Goal: Find specific page/section: Find specific page/section

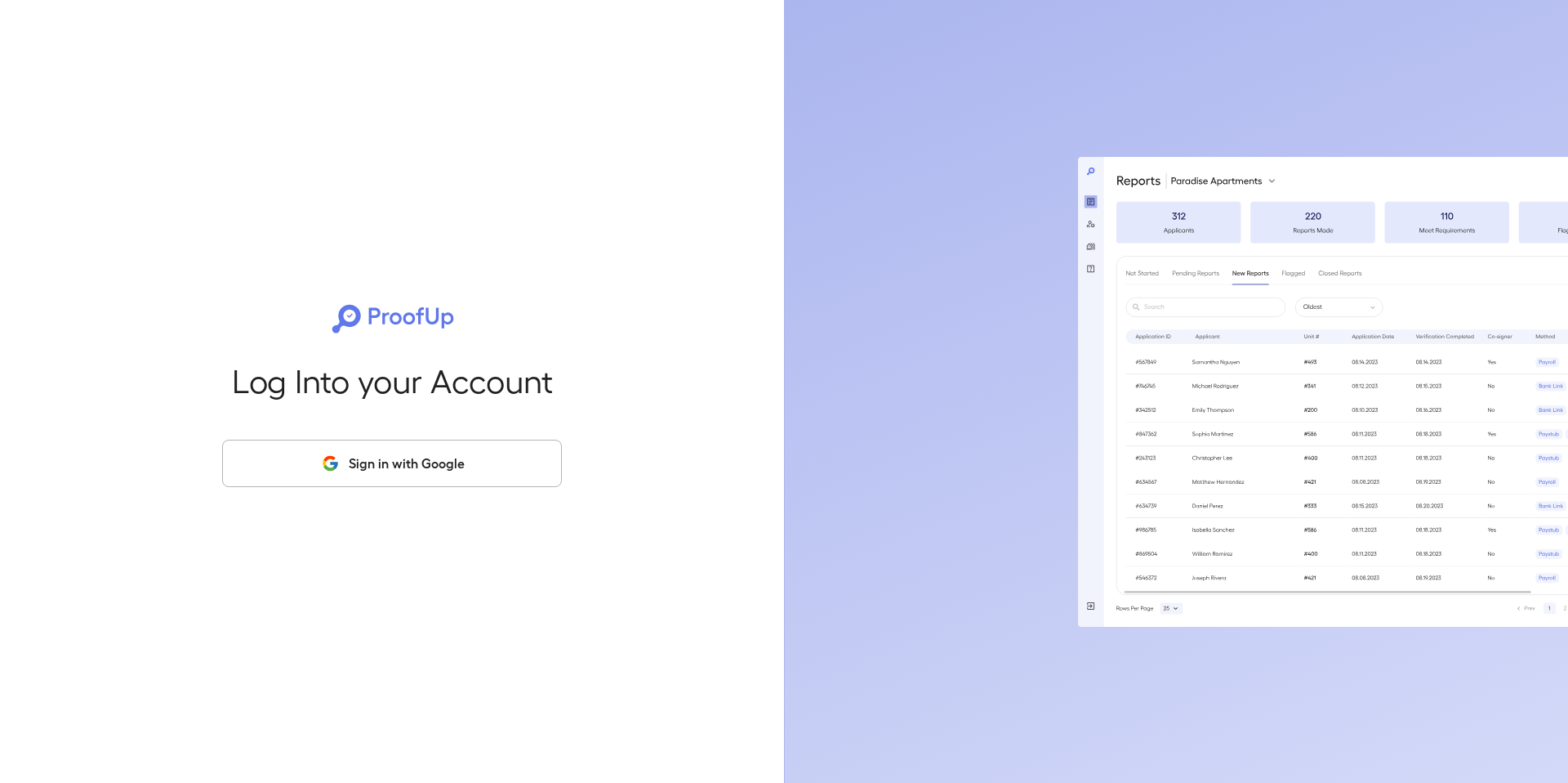
click at [461, 464] on button "Sign in with Google" at bounding box center [392, 464] width 340 height 48
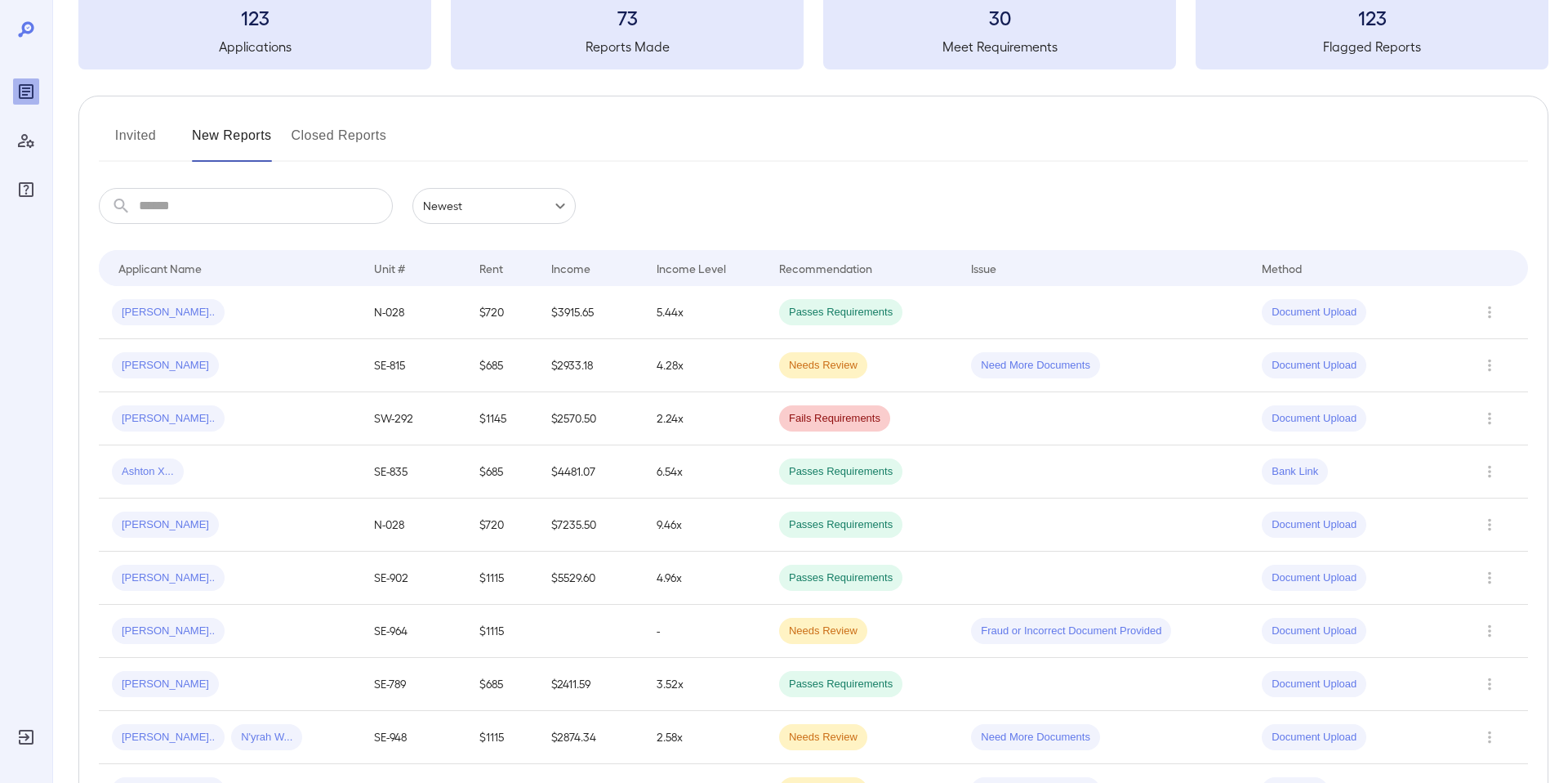
scroll to position [89, 0]
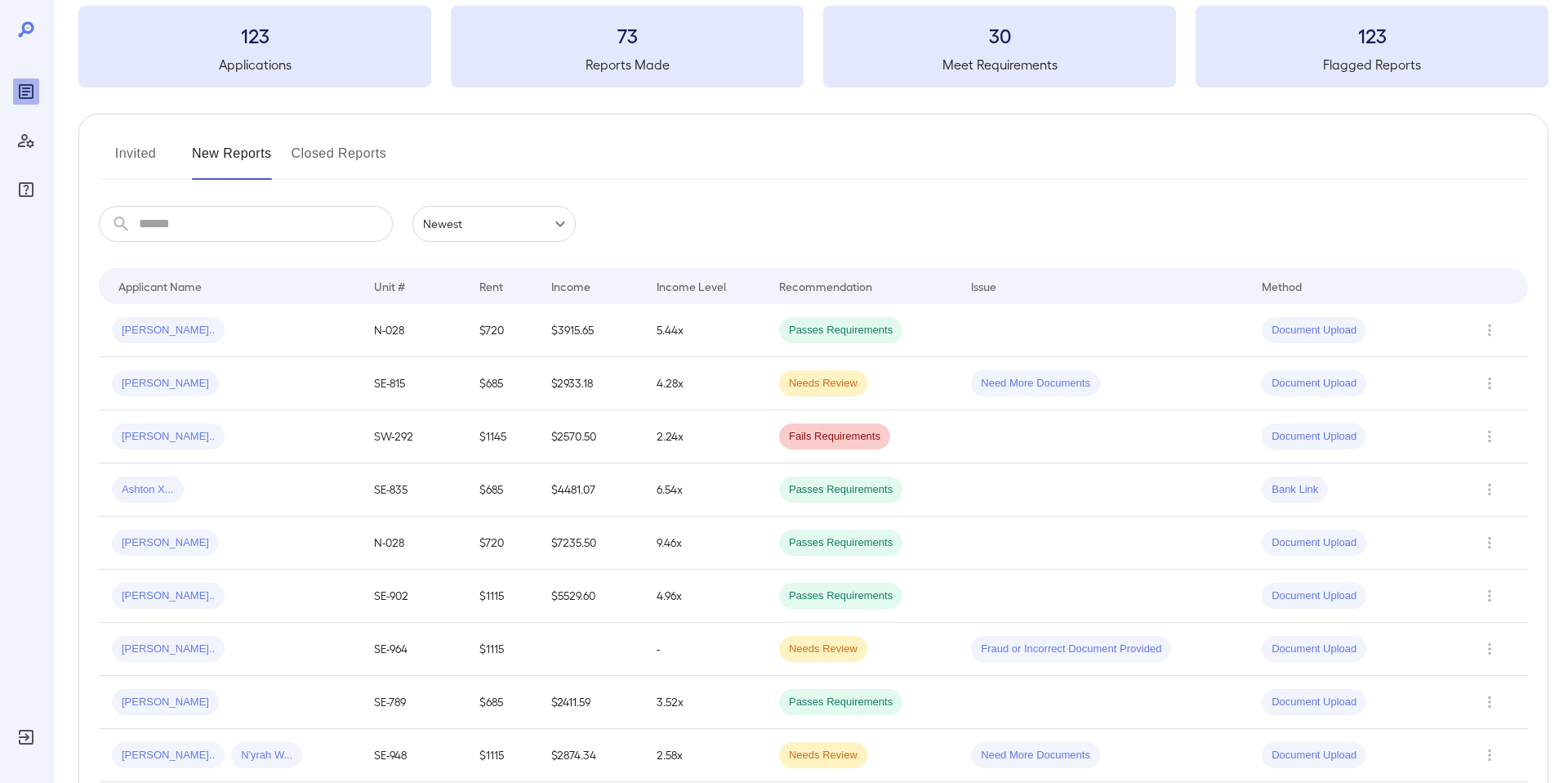
click at [258, 217] on input "text" at bounding box center [266, 223] width 254 height 36
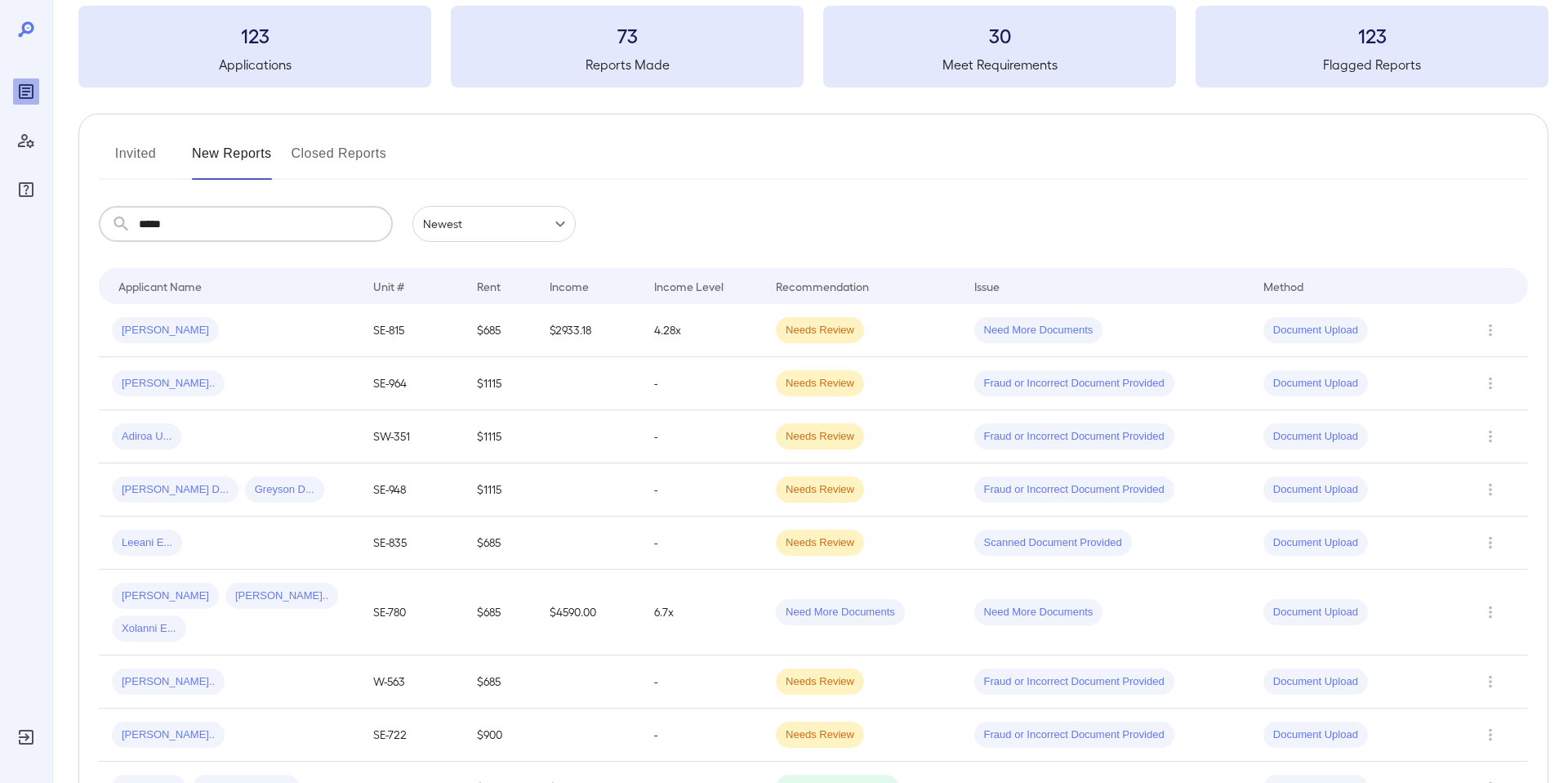
scroll to position [0, 0]
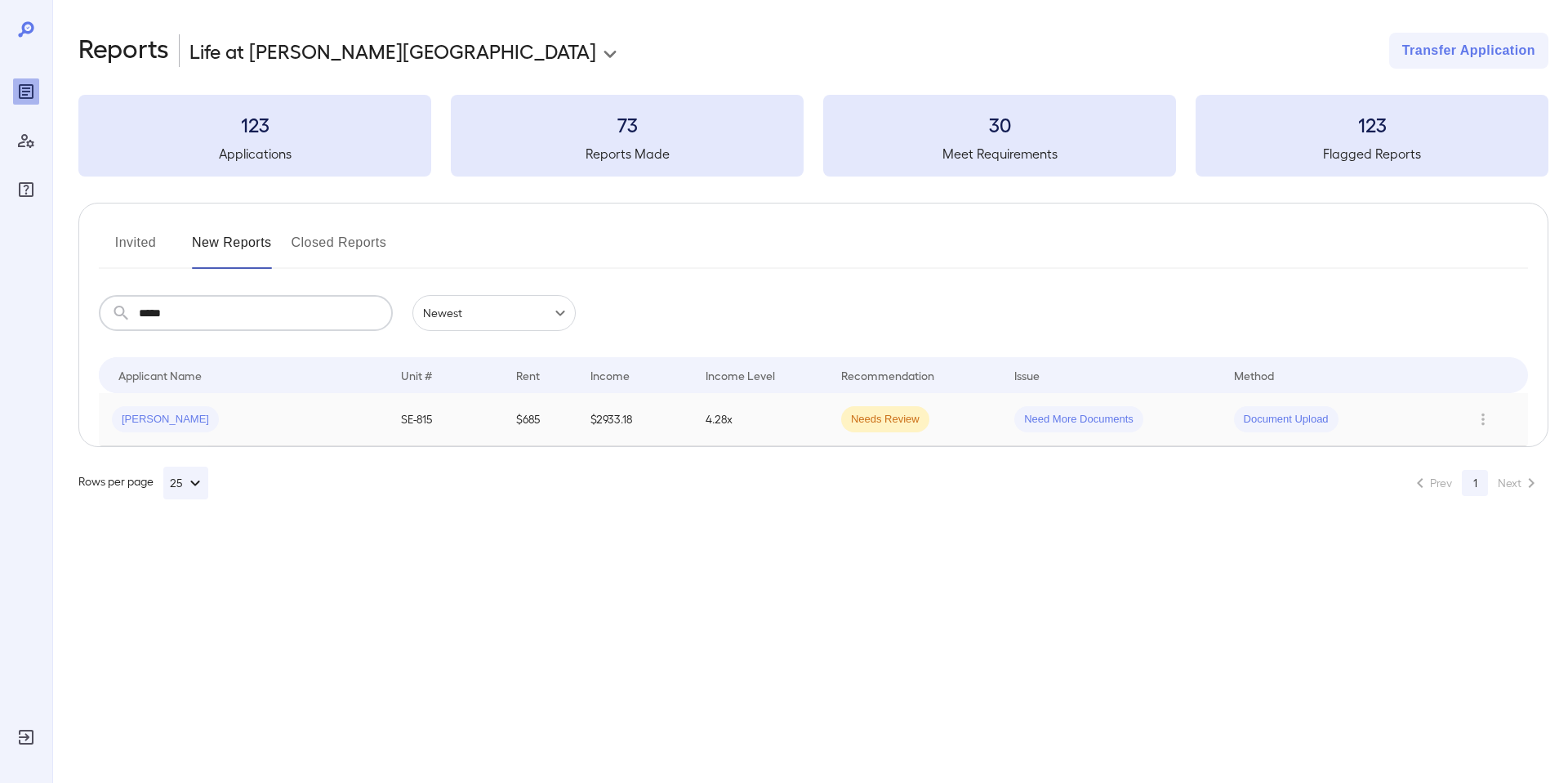
type input "*****"
click at [215, 427] on div "[PERSON_NAME]" at bounding box center [243, 419] width 263 height 27
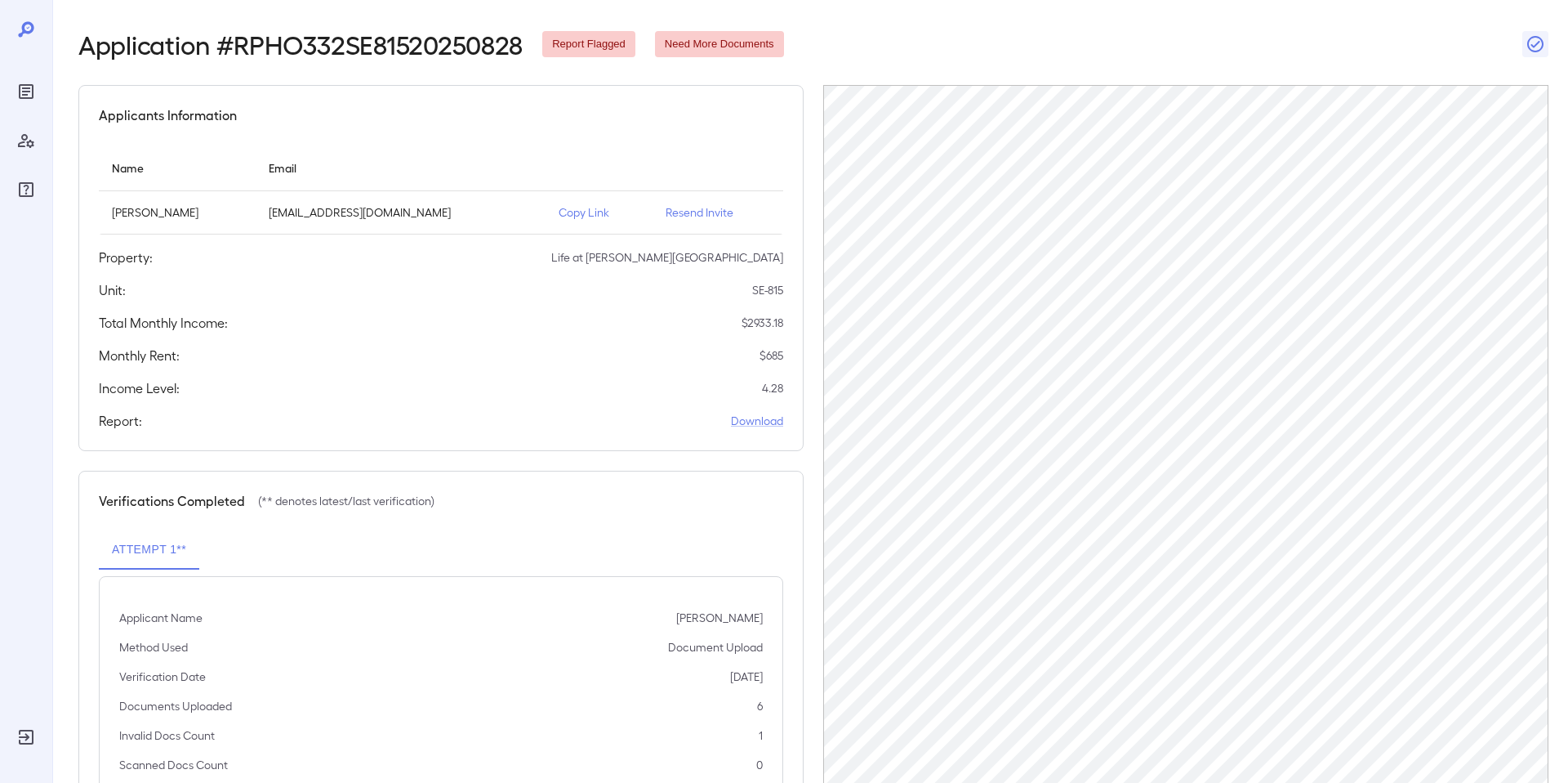
scroll to position [65, 0]
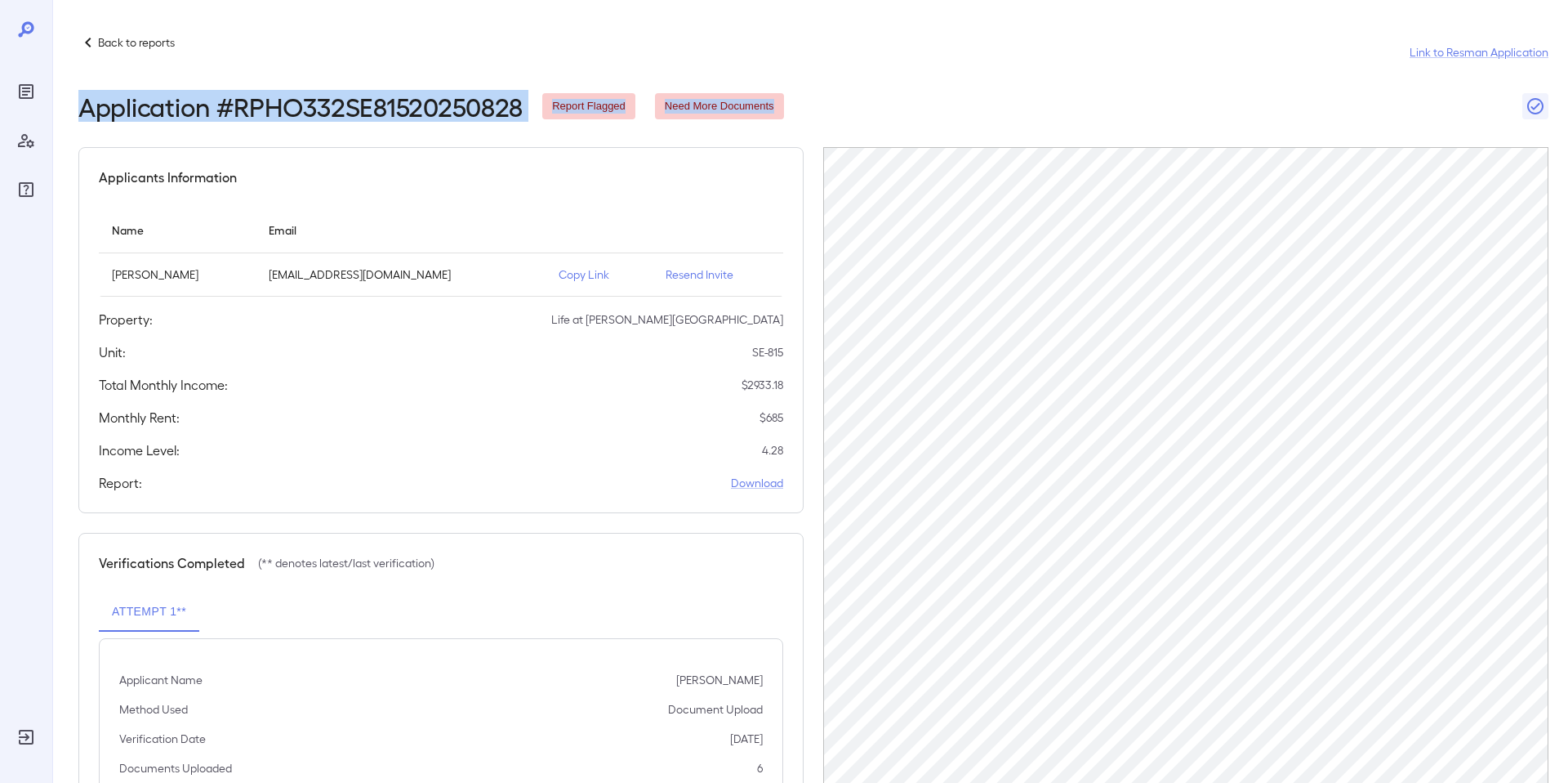
drag, startPoint x: 79, startPoint y: 113, endPoint x: 472, endPoint y: 122, distance: 393.1
click at [472, 122] on div "Back to reports Link to Resman Application Application # RPHO332SE81520250828 R…" at bounding box center [814, 455] width 1470 height 843
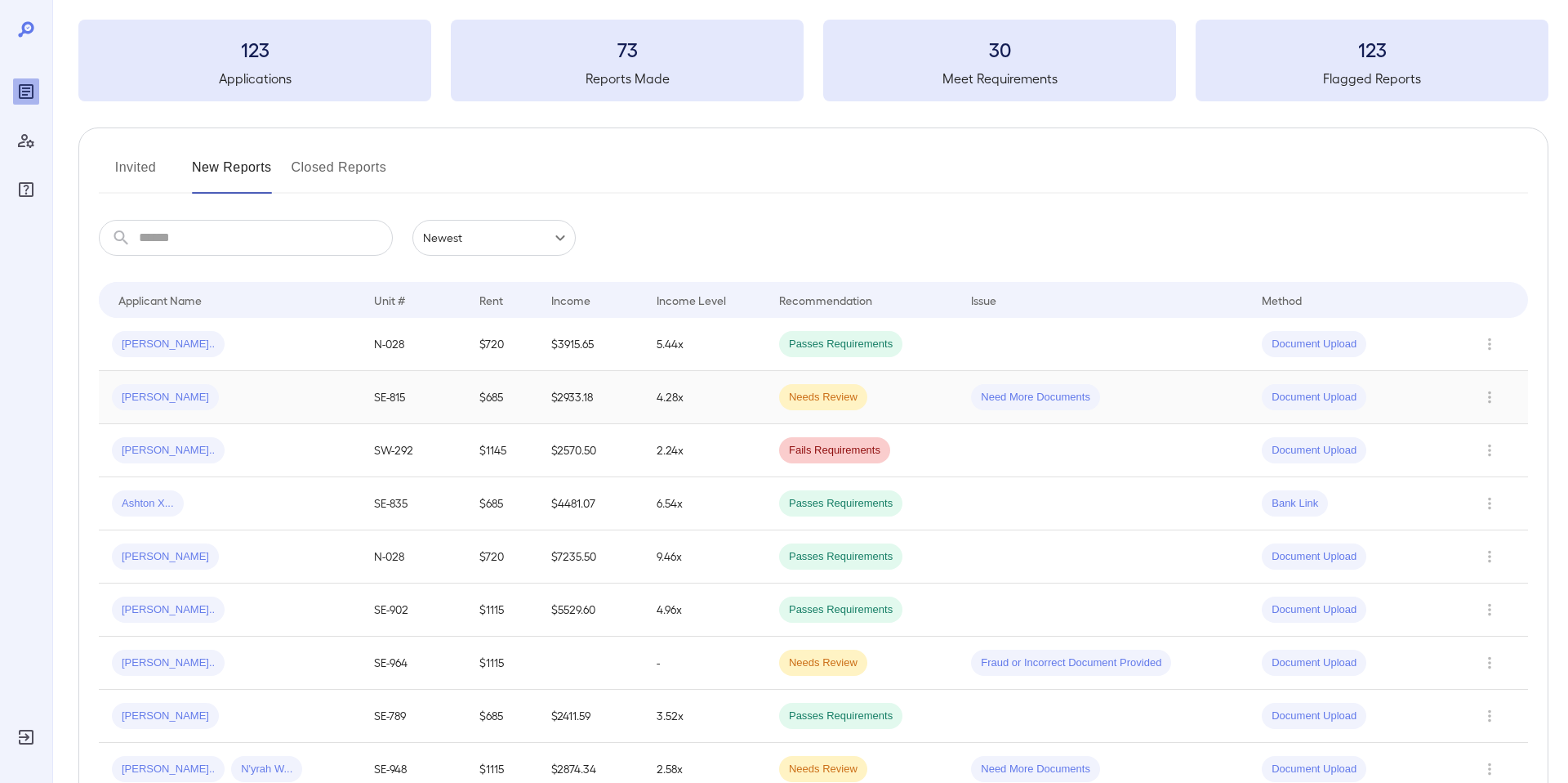
scroll to position [81, 0]
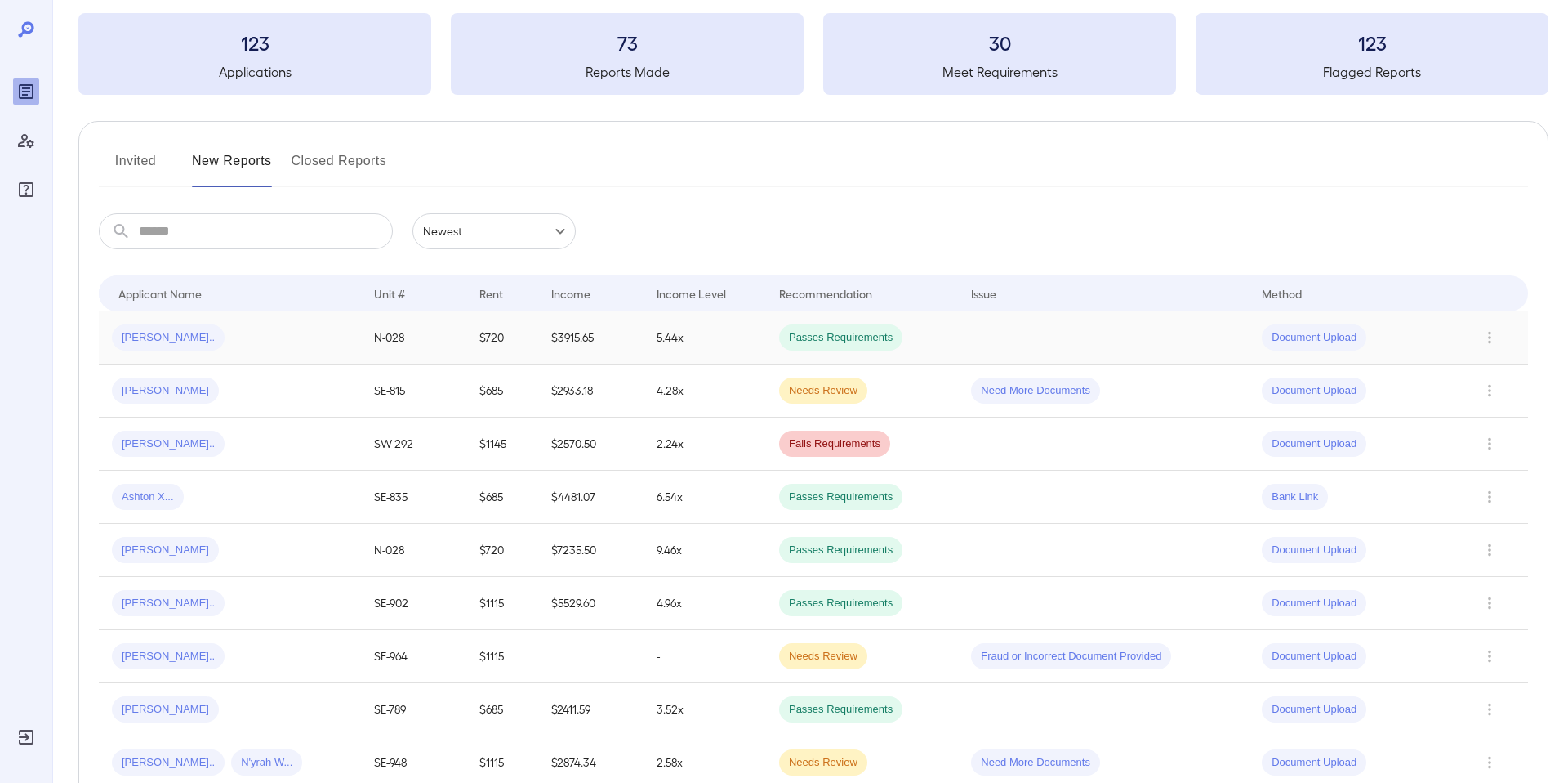
click at [165, 330] on span "[PERSON_NAME].." at bounding box center [167, 338] width 112 height 16
